Goal: Information Seeking & Learning: Learn about a topic

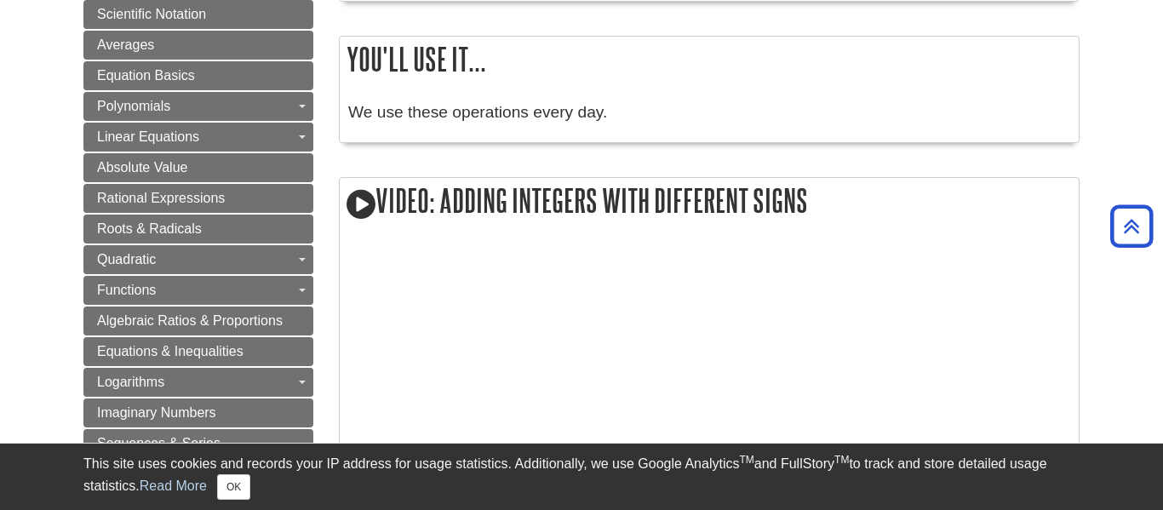
scroll to position [970, 0]
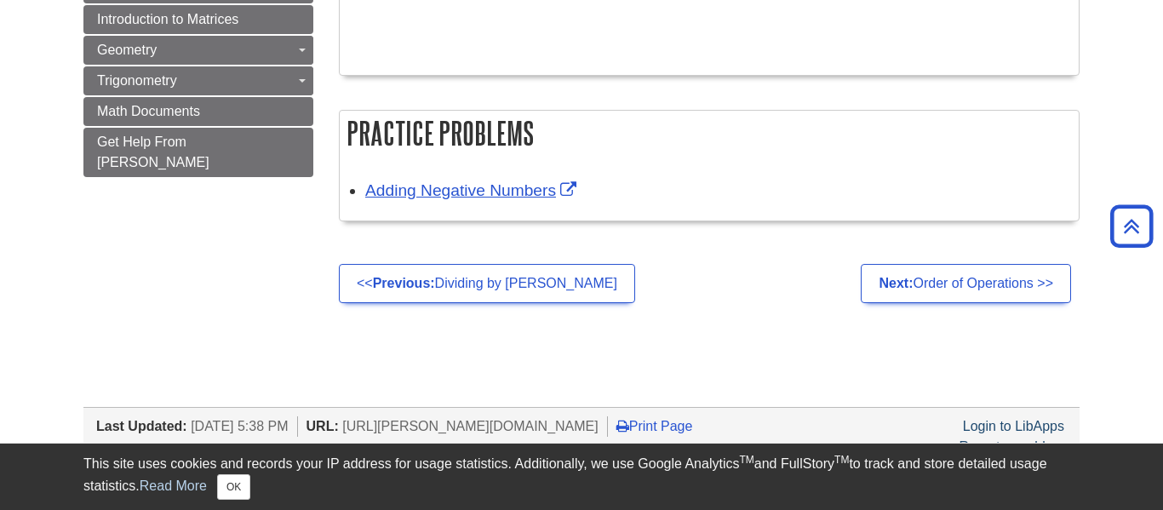
scroll to position [1448, 0]
